Goal: Transaction & Acquisition: Purchase product/service

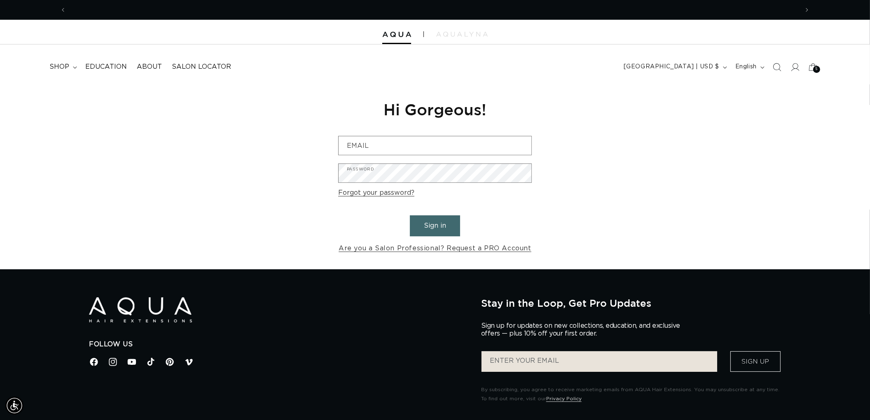
scroll to position [0, 732]
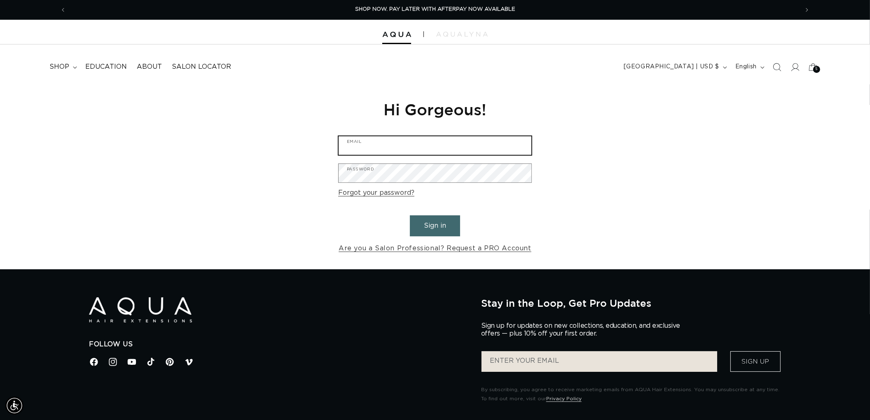
type input "[EMAIL_ADDRESS][DOMAIN_NAME]"
click at [421, 230] on button "Sign in" at bounding box center [435, 225] width 50 height 21
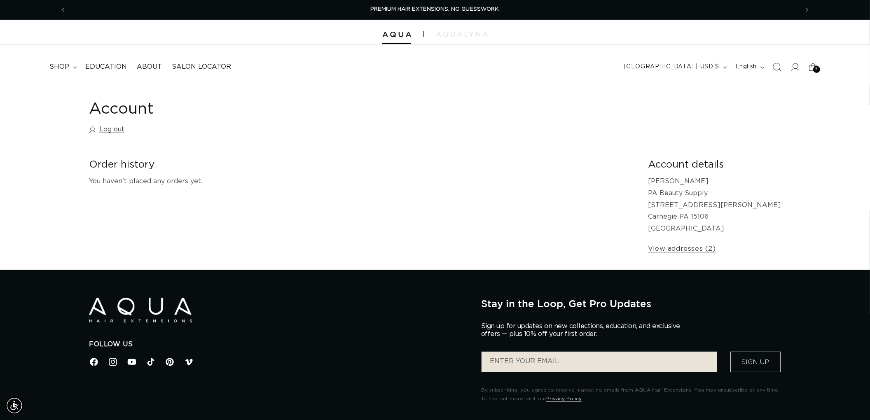
click at [770, 63] on span "Search" at bounding box center [777, 67] width 18 height 18
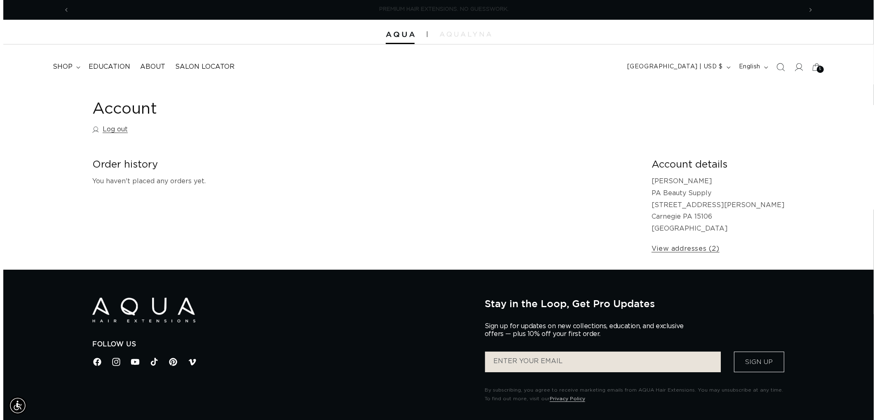
scroll to position [0, 732]
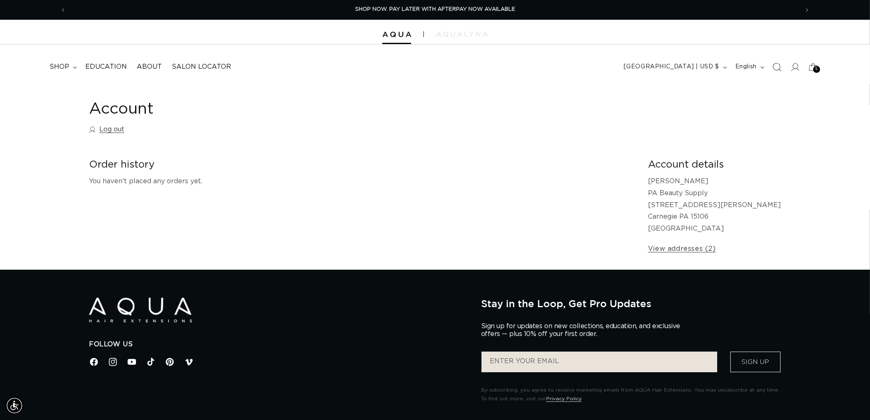
click at [779, 65] on icon "Search" at bounding box center [776, 67] width 9 height 9
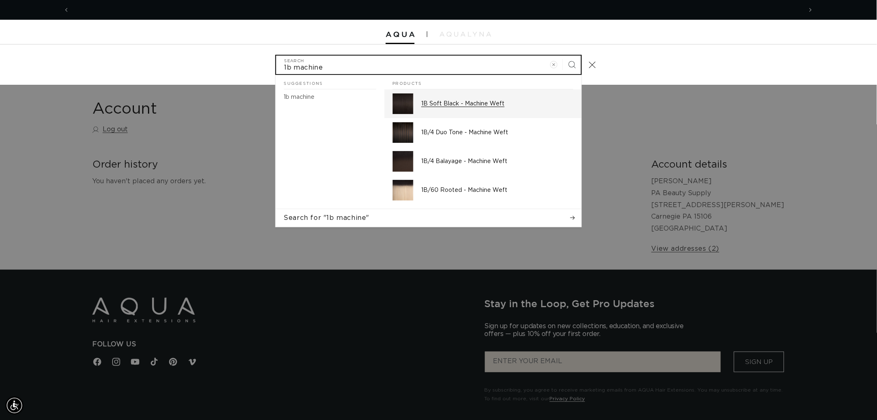
scroll to position [0, 1464]
type input "1b machine"
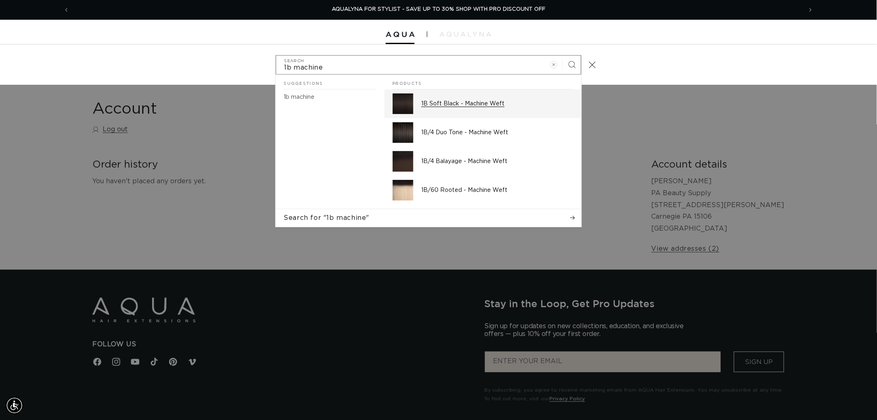
click at [464, 110] on div "1B Soft Black - Machine Weft" at bounding box center [497, 104] width 152 height 21
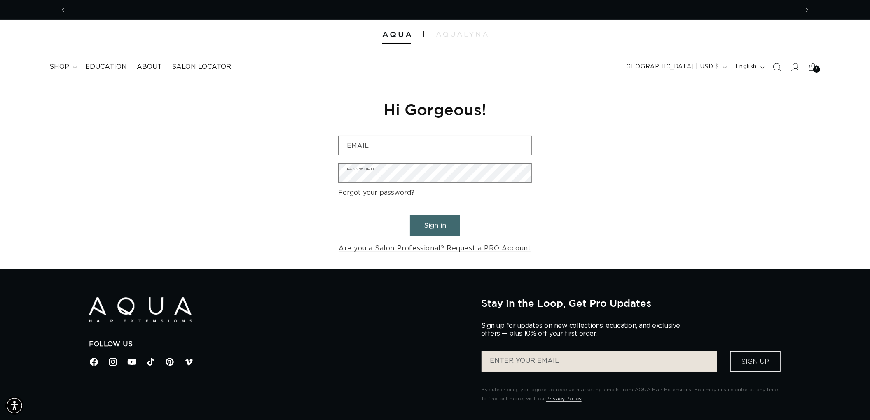
scroll to position [0, 732]
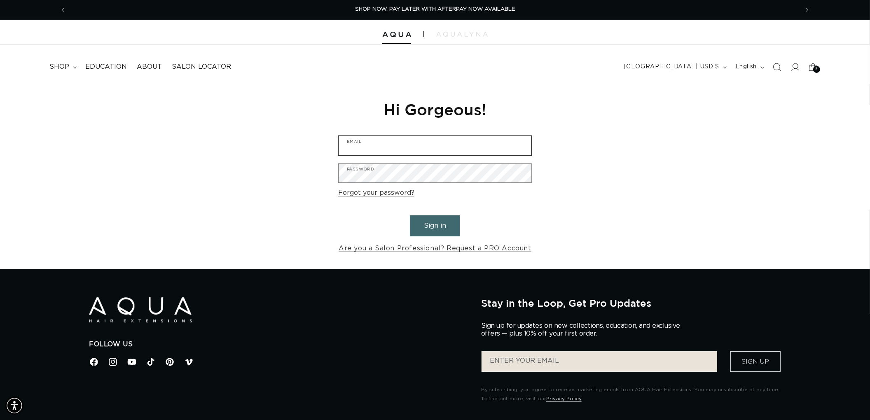
type input "[EMAIL_ADDRESS][DOMAIN_NAME]"
click at [433, 219] on button "Sign in" at bounding box center [435, 225] width 50 height 21
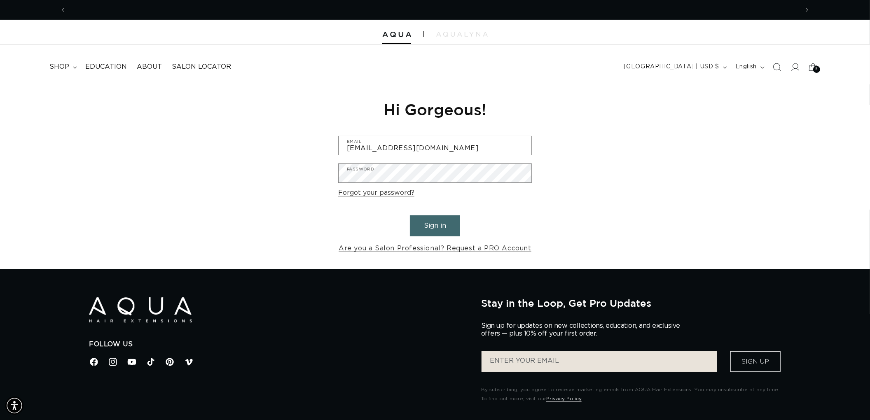
scroll to position [0, 1464]
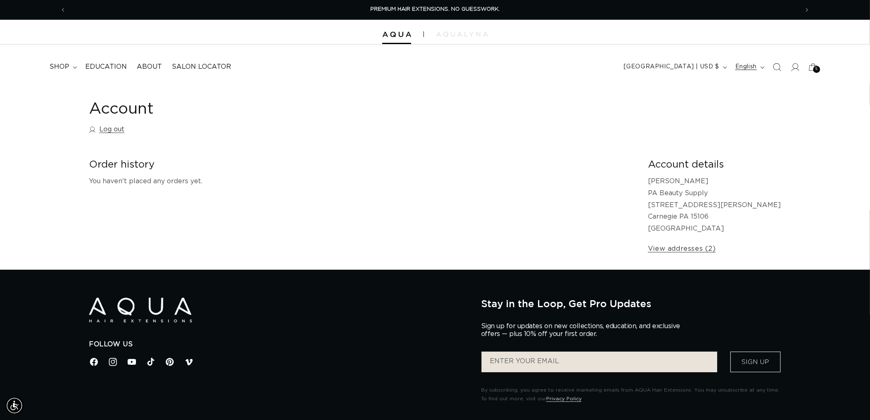
click at [765, 70] on button "English" at bounding box center [748, 67] width 37 height 16
click at [575, 130] on div "Account Log out" at bounding box center [435, 118] width 692 height 39
click at [777, 68] on icon "Search" at bounding box center [776, 67] width 9 height 9
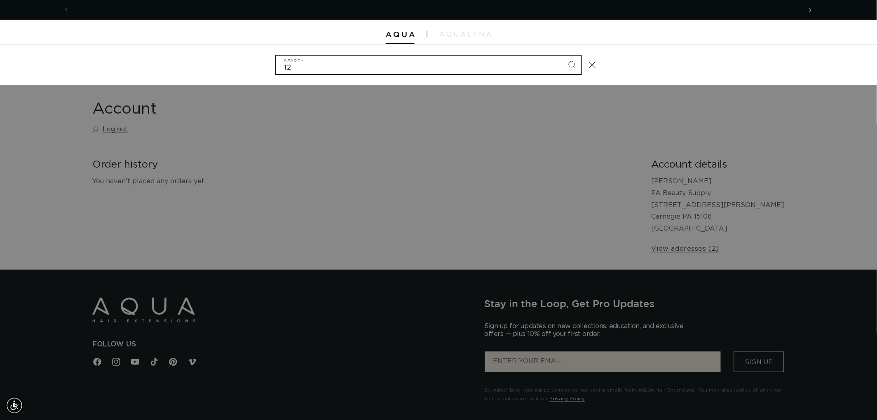
scroll to position [0, 1464]
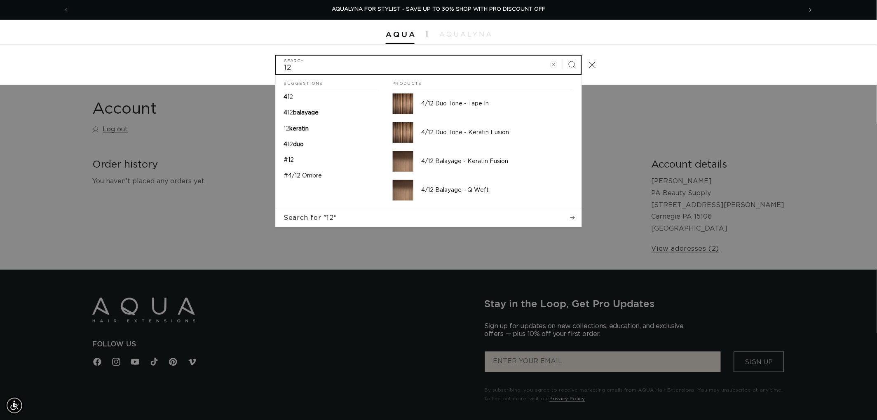
type input "1"
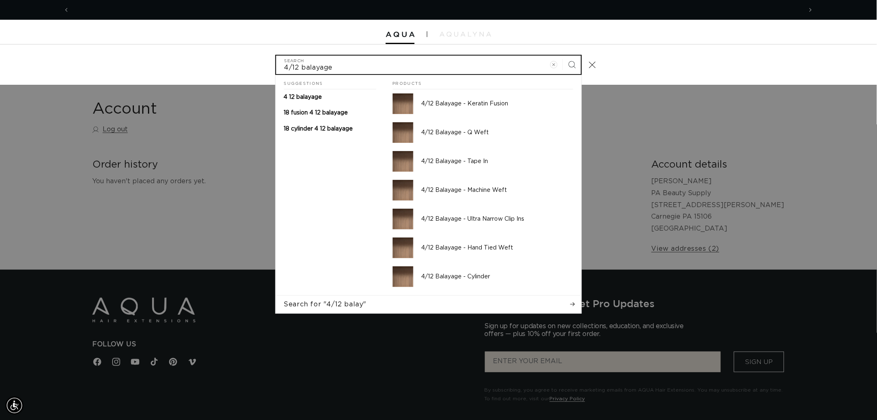
scroll to position [0, 732]
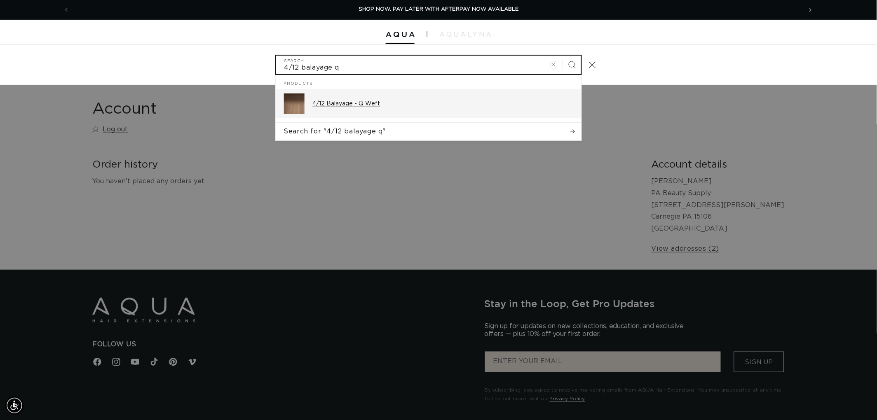
type input "4/12 balayage q"
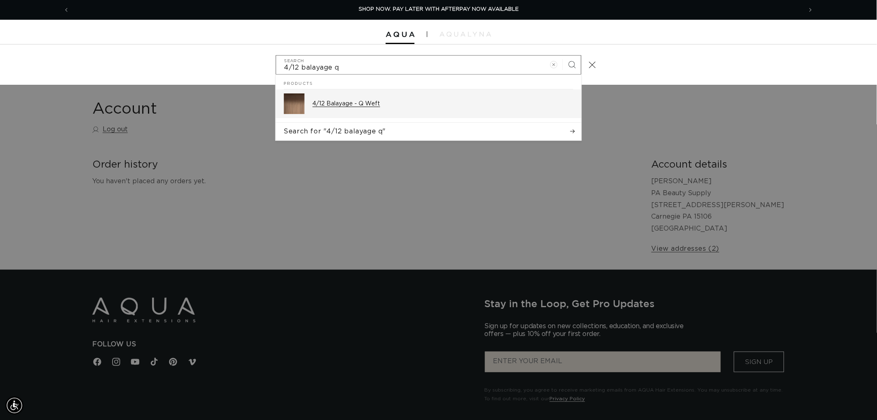
click at [351, 106] on p "4/12 Balayage - Q Weft" at bounding box center [443, 103] width 260 height 7
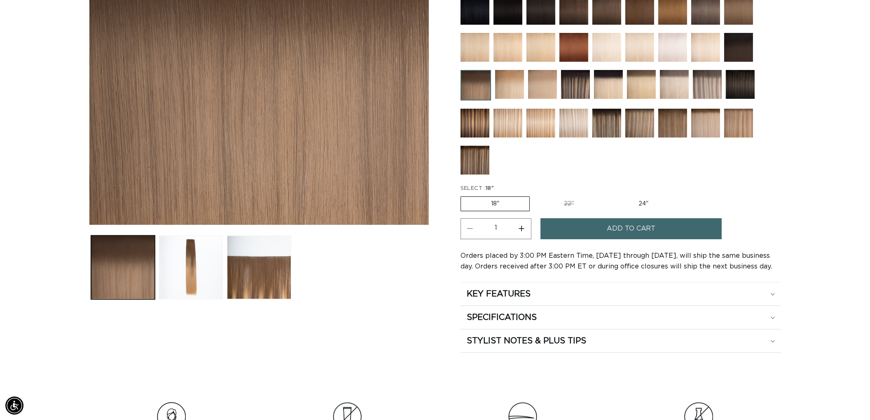
scroll to position [0, 1464]
